Goal: Check status: Check status

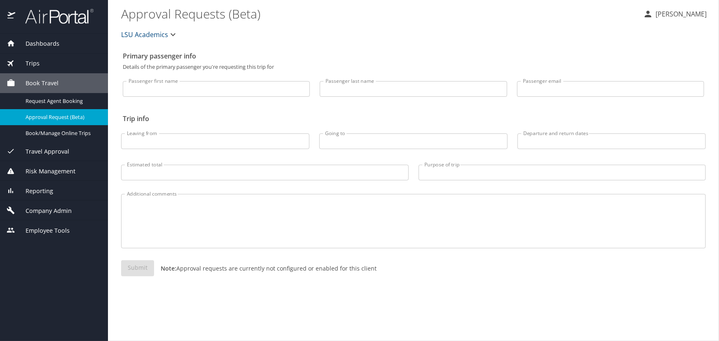
click at [54, 64] on div "Trips" at bounding box center [54, 63] width 95 height 9
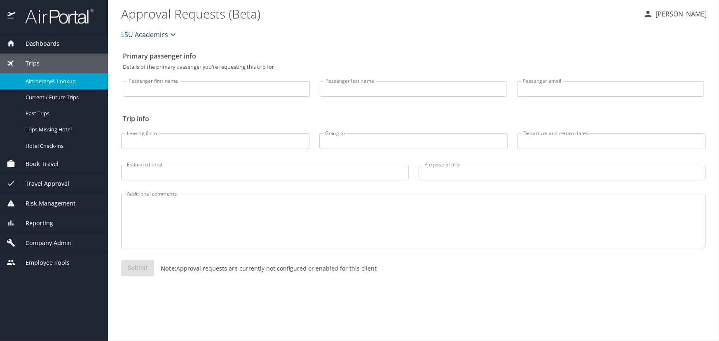
click at [71, 77] on span "Airtinerary® Lookup" at bounding box center [62, 81] width 73 height 8
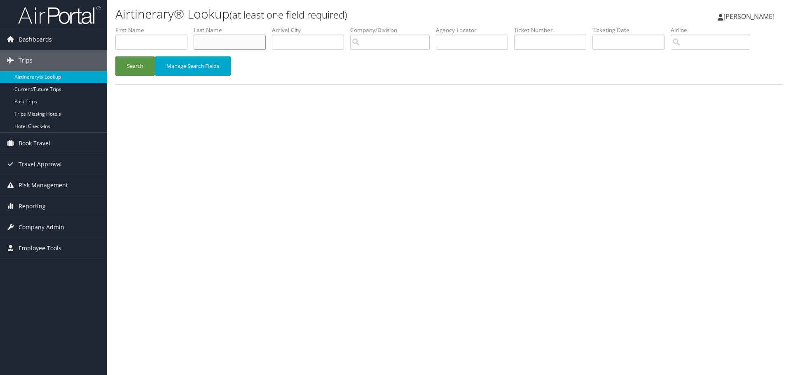
click at [235, 40] on input "text" at bounding box center [230, 42] width 72 height 15
type input "baggili"
click at [115, 56] on button "Search" at bounding box center [135, 65] width 40 height 19
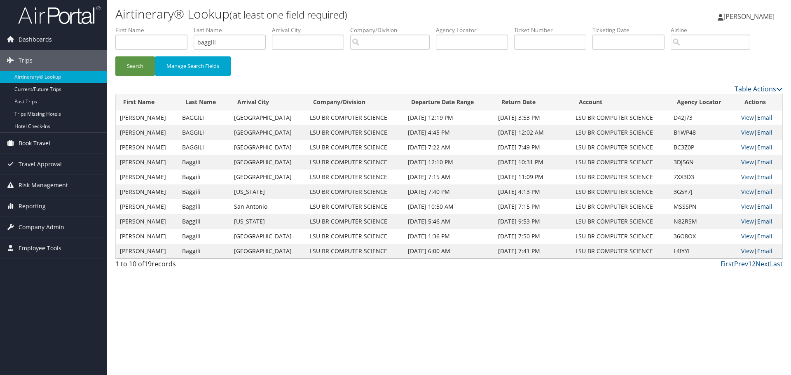
click at [49, 145] on span "Book Travel" at bounding box center [35, 143] width 32 height 21
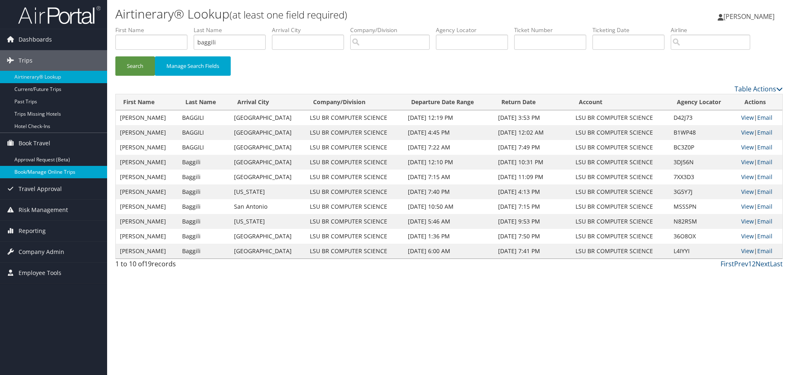
click at [51, 172] on link "Book/Manage Online Trips" at bounding box center [53, 172] width 107 height 12
